Goal: Navigation & Orientation: Find specific page/section

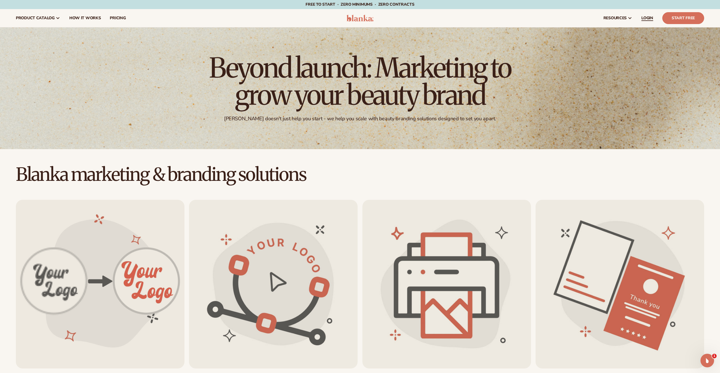
click at [650, 18] on span "LOGIN" at bounding box center [648, 18] width 12 height 5
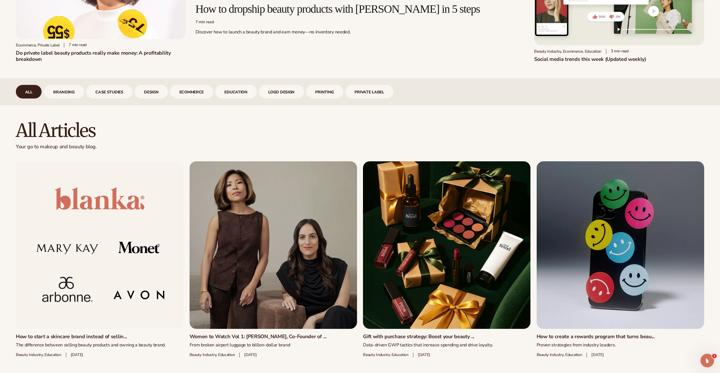
scroll to position [353, 0]
